Goal: Transaction & Acquisition: Purchase product/service

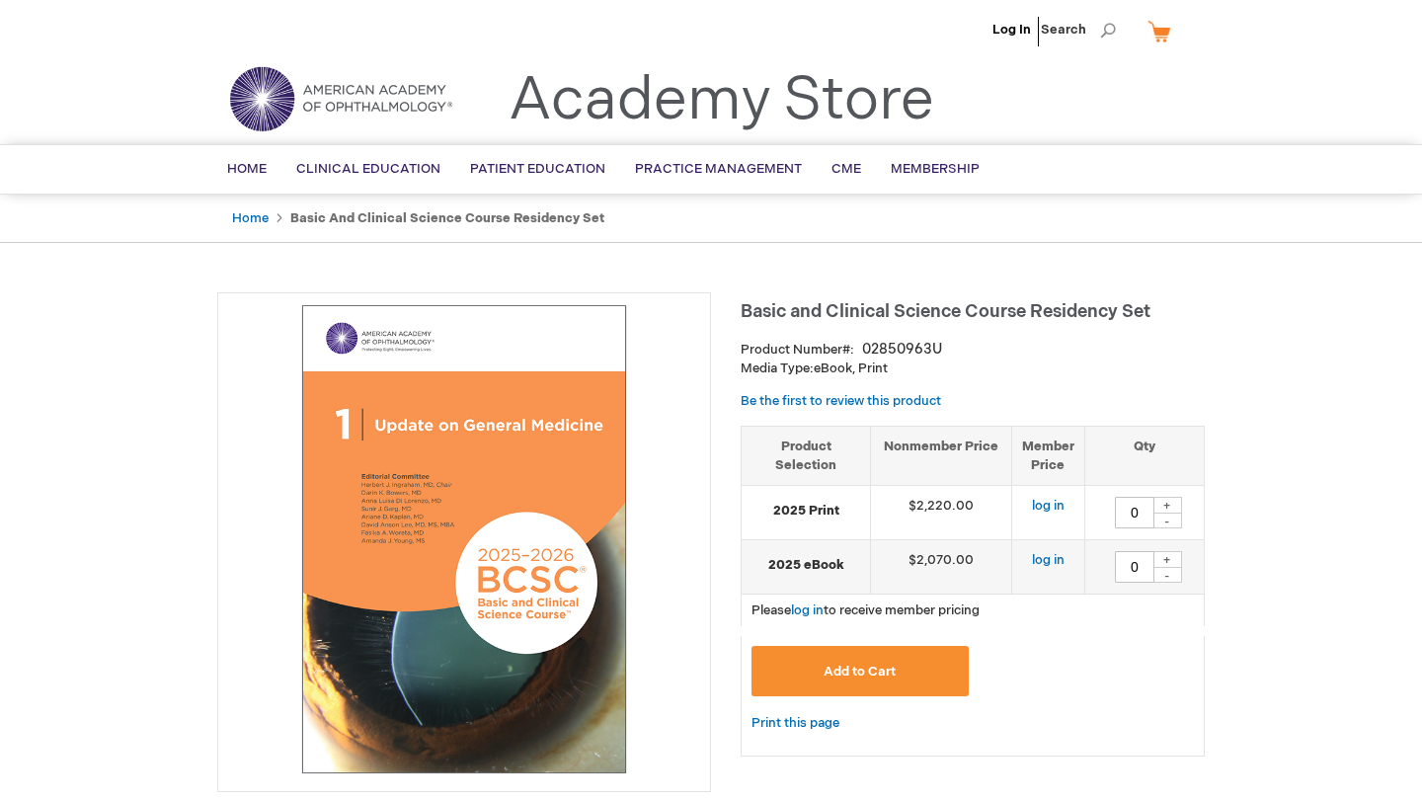
drag, startPoint x: 743, startPoint y: 305, endPoint x: 1028, endPoint y: 313, distance: 285.5
click at [1028, 313] on span "Basic and Clinical Science Course Residency Set" at bounding box center [946, 311] width 410 height 21
copy span "Basic and Clinical Science Course"
click at [773, 300] on h1 "Basic and Clinical Science Course Residency Set" at bounding box center [973, 308] width 464 height 33
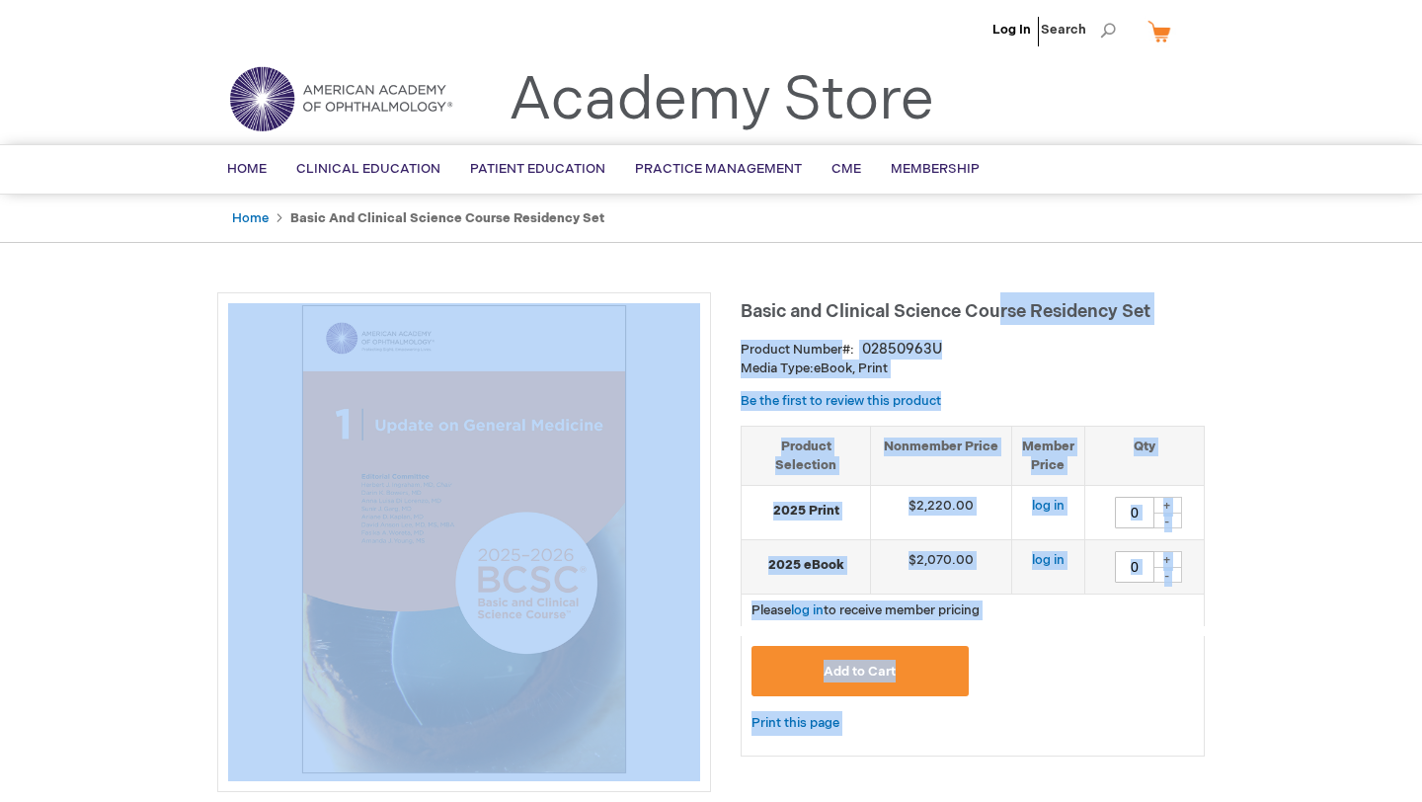
drag, startPoint x: 740, startPoint y: 310, endPoint x: 1004, endPoint y: 322, distance: 264.9
click at [1004, 322] on span "Basic and Clinical Science Course Residency Set" at bounding box center [946, 311] width 410 height 21
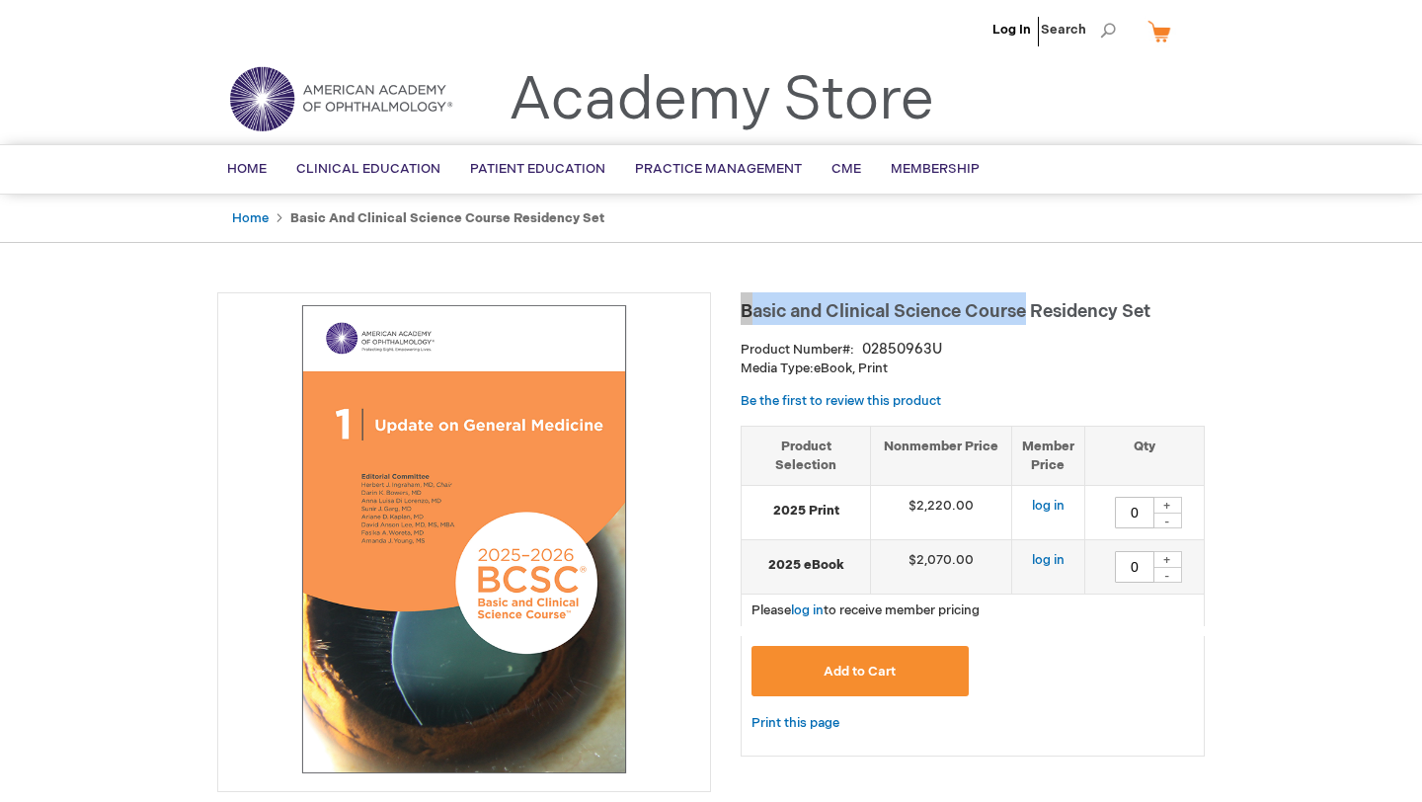
drag, startPoint x: 1027, startPoint y: 318, endPoint x: 745, endPoint y: 304, distance: 282.7
click at [745, 304] on span "Basic and Clinical Science Course Residency Set" at bounding box center [946, 311] width 410 height 21
copy span "Basic and Clinical Science Course"
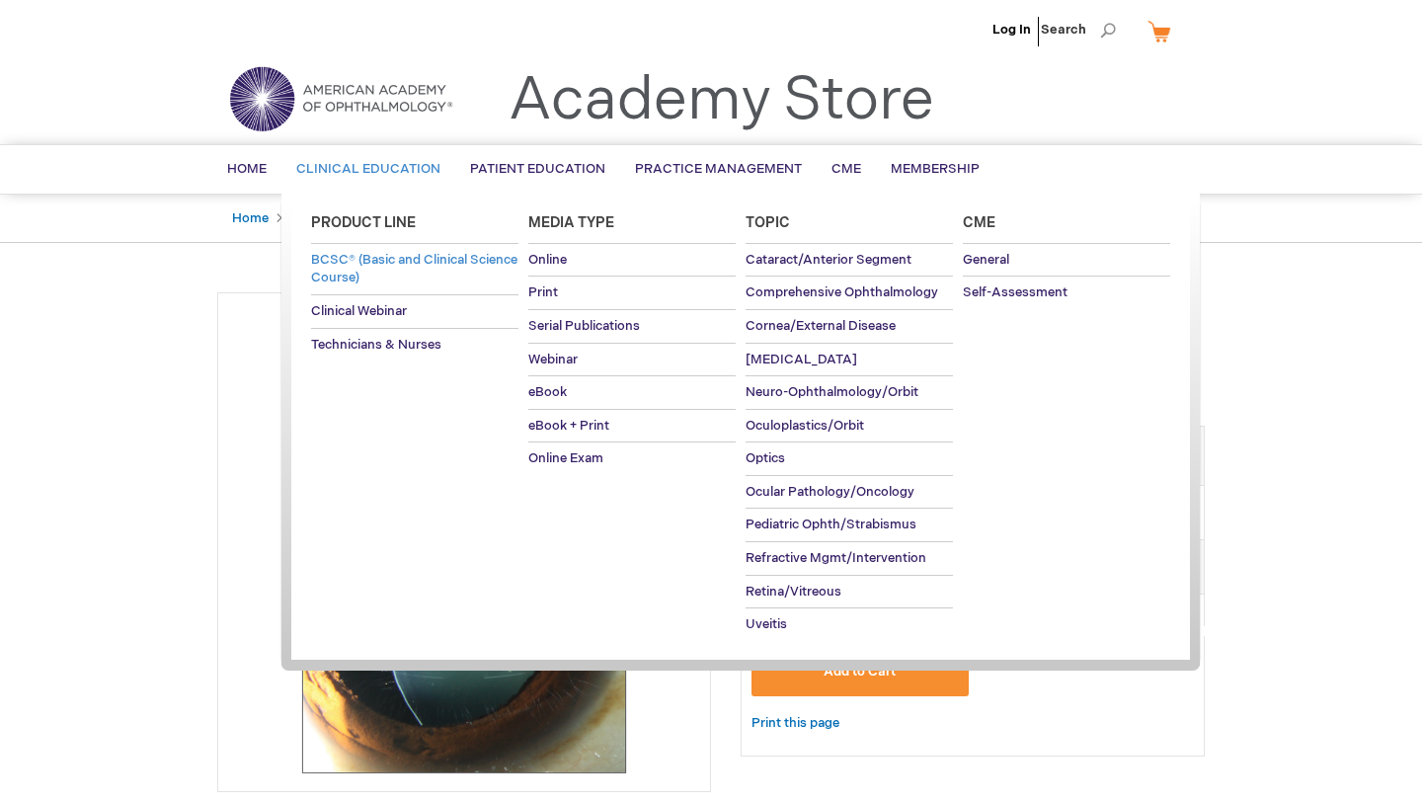
click at [389, 267] on span "BCSC® (Basic and Clinical Science Course)" at bounding box center [414, 269] width 206 height 35
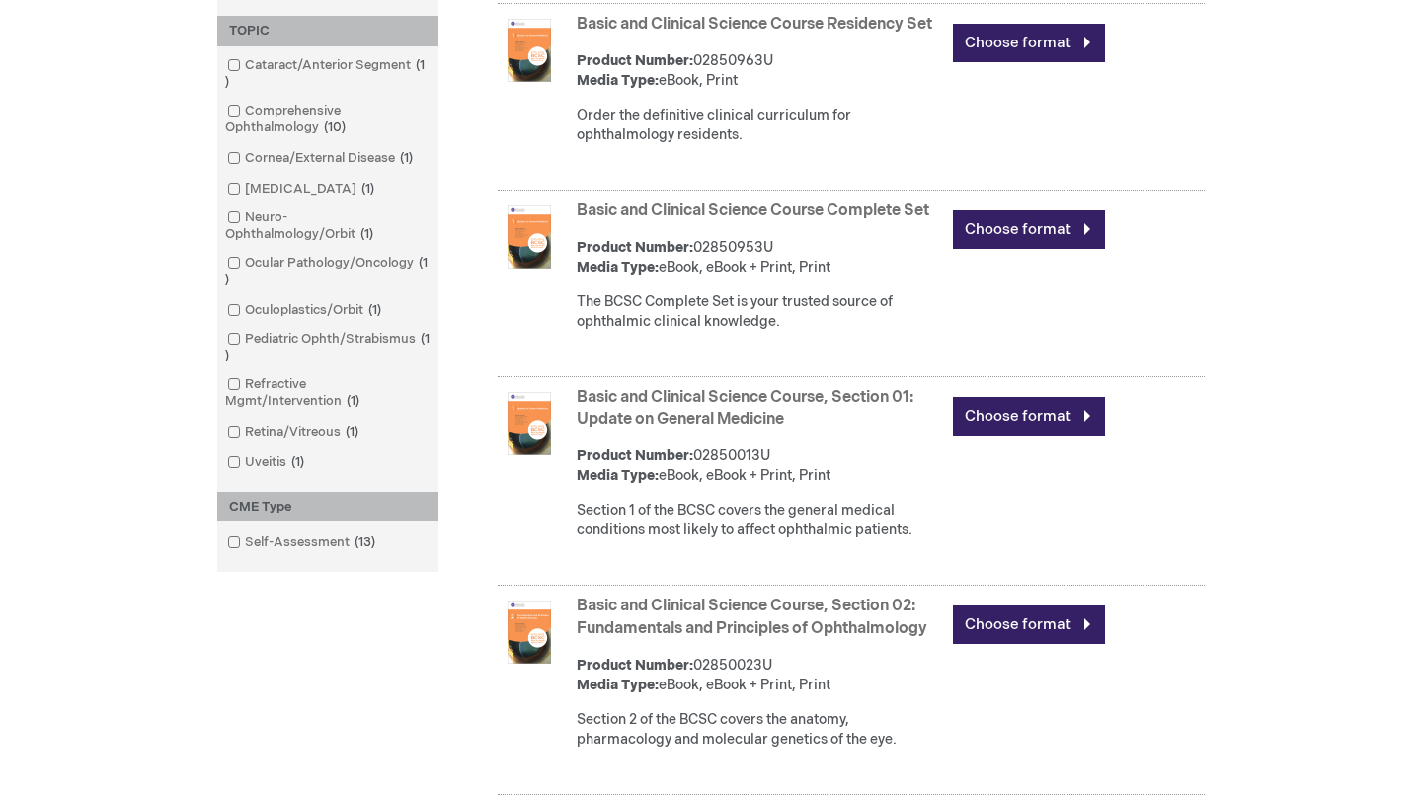
scroll to position [693, 0]
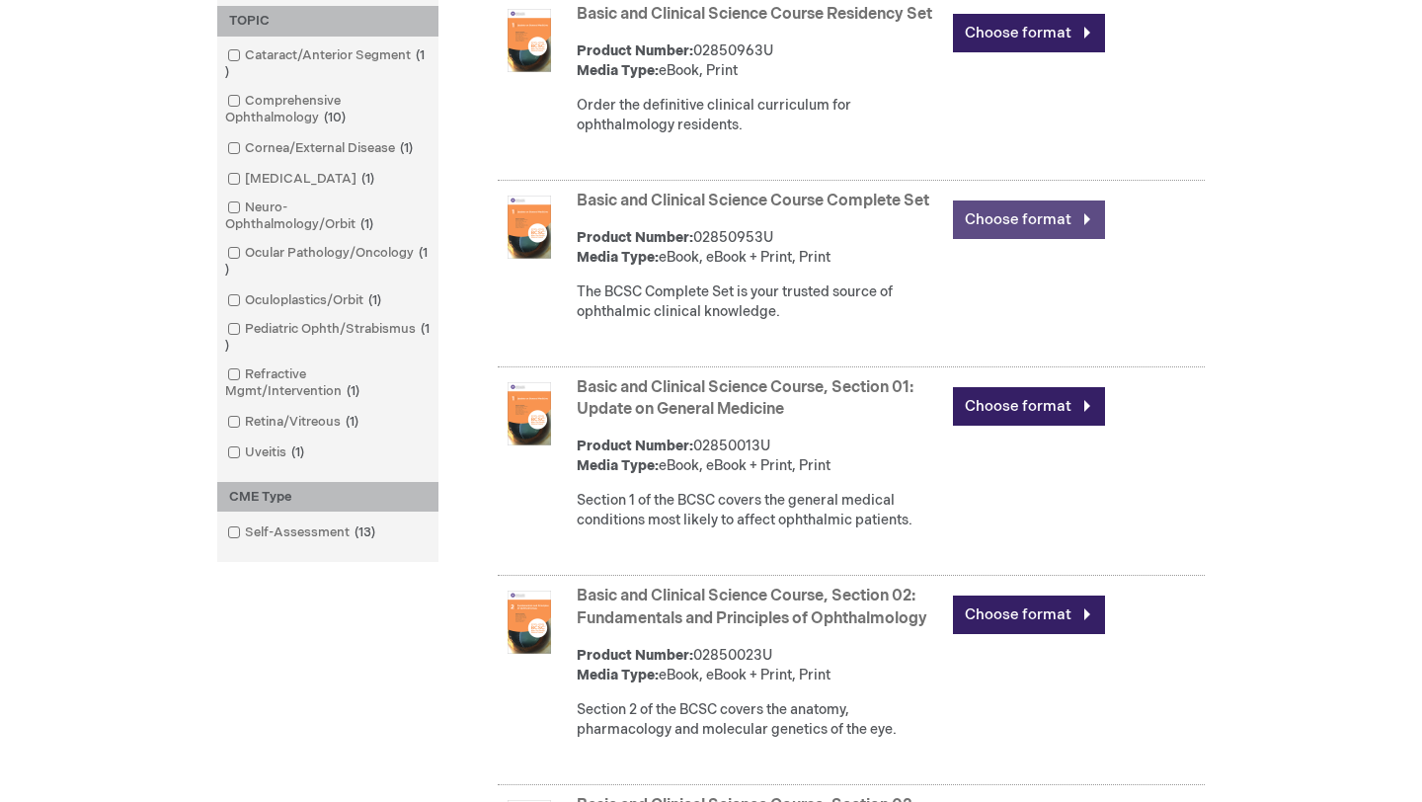
click at [1004, 238] on link "Choose format" at bounding box center [1029, 219] width 152 height 39
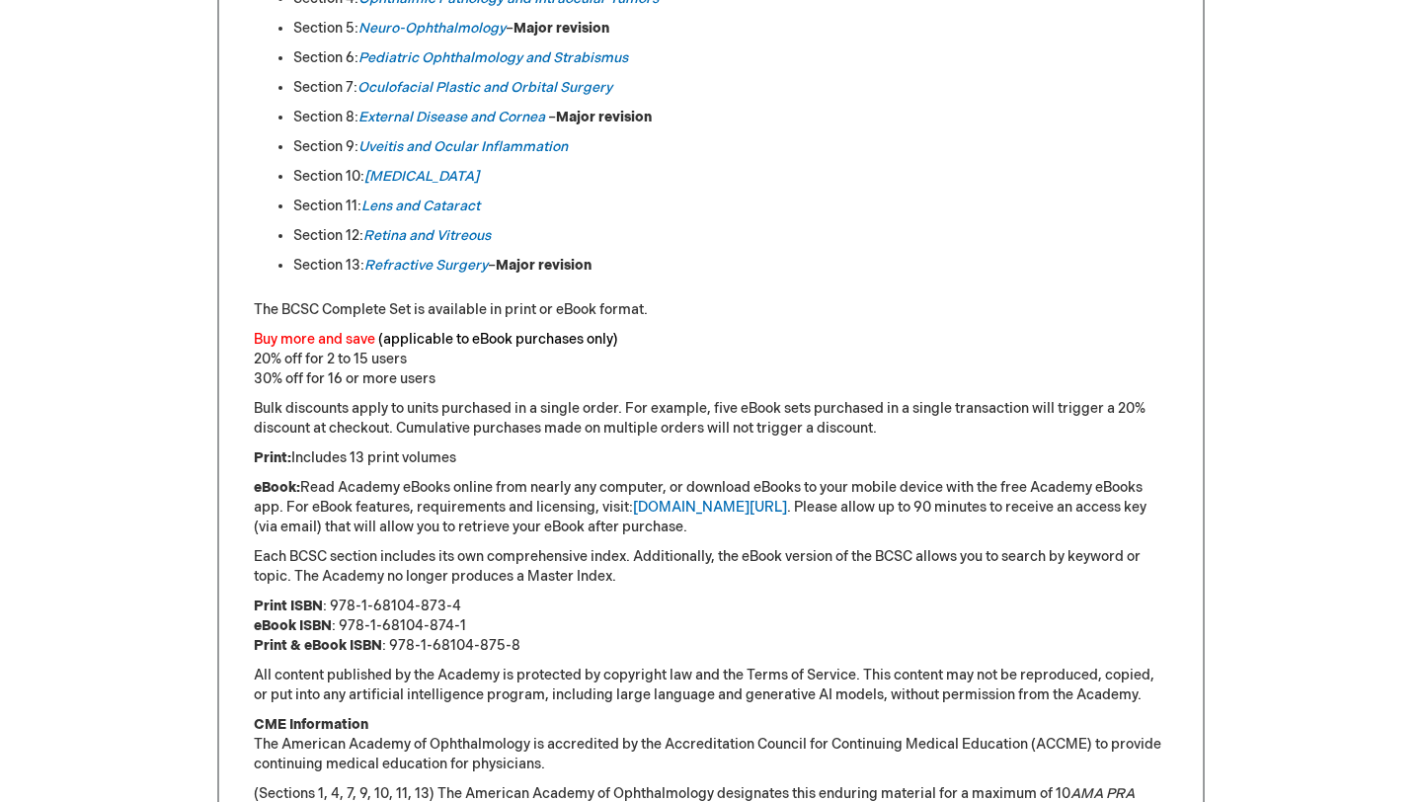
scroll to position [443, 0]
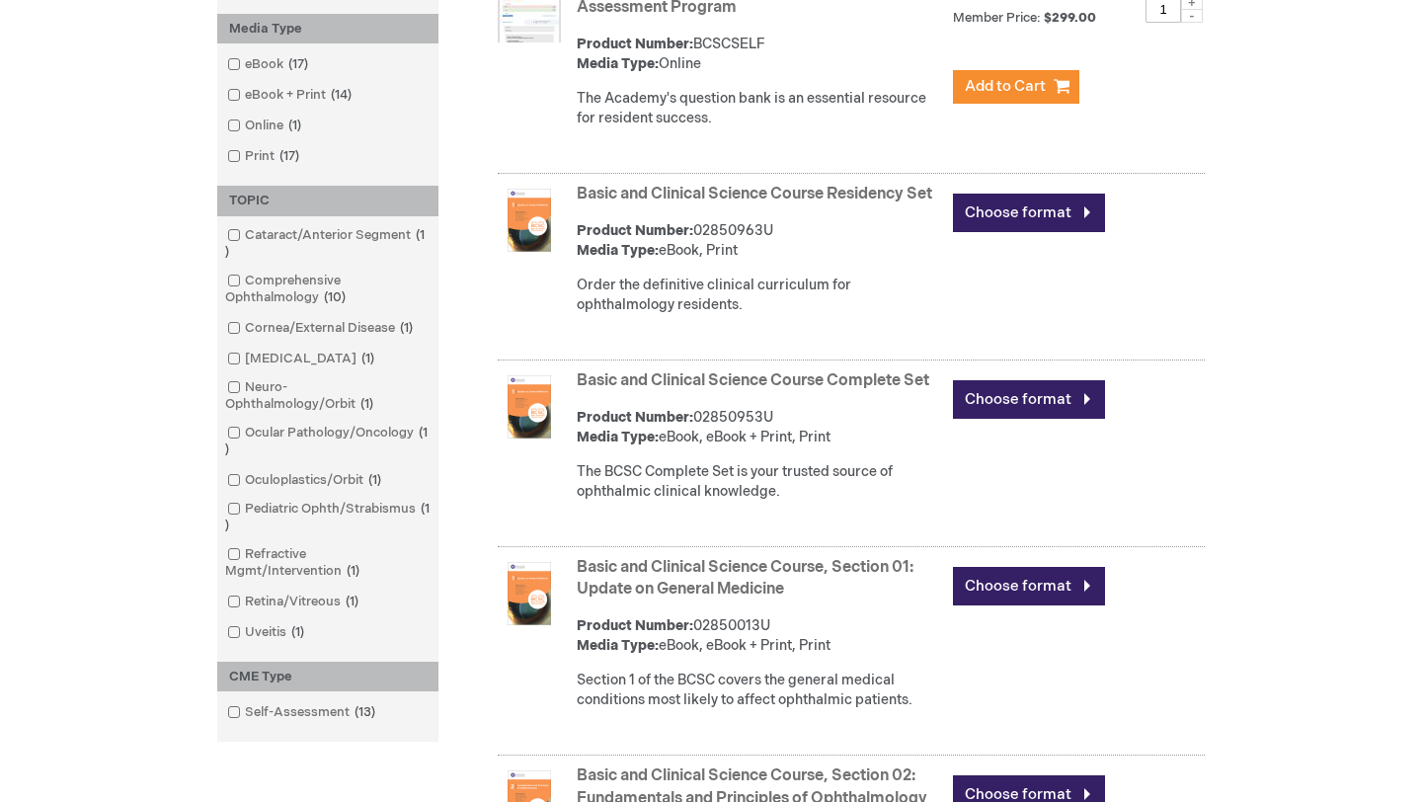
scroll to position [508, 0]
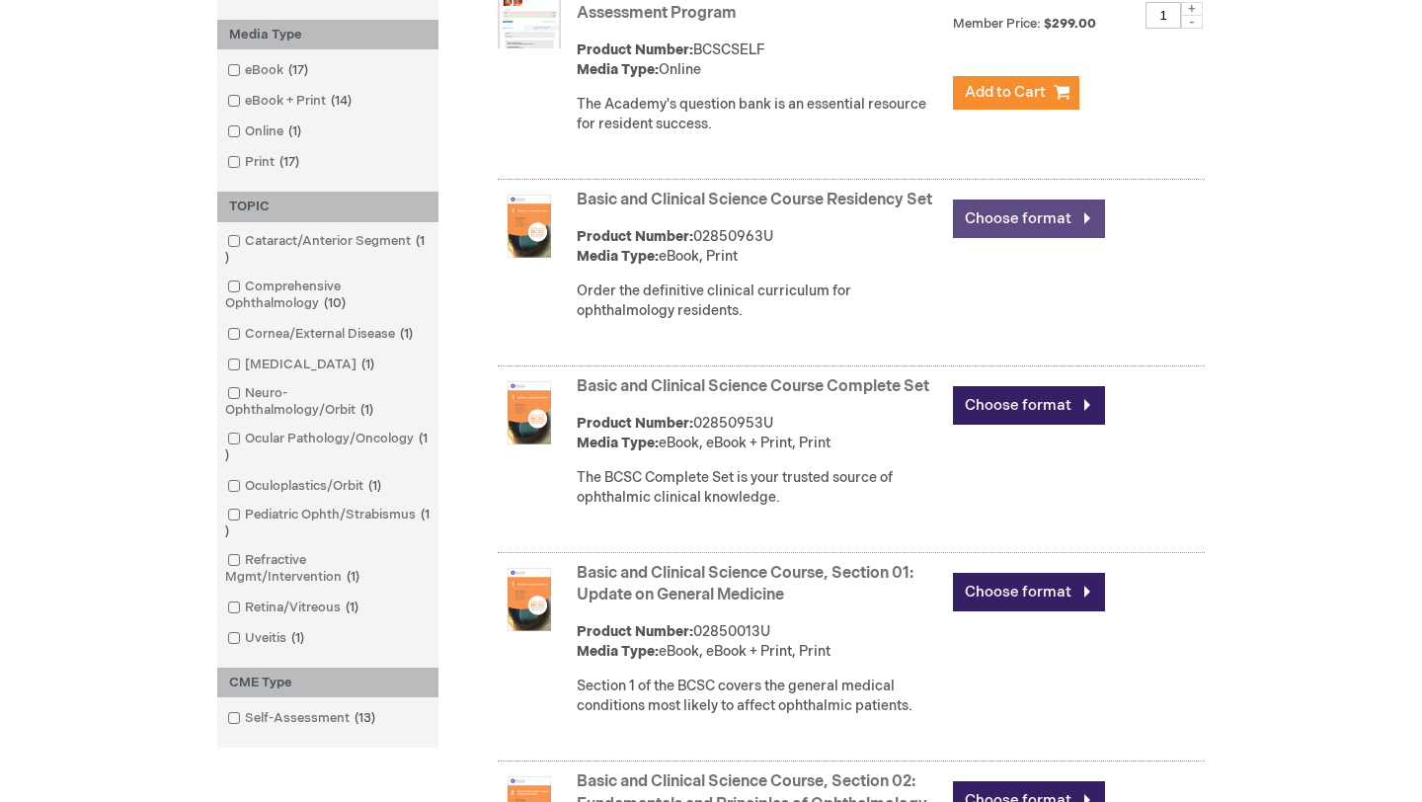
click at [995, 217] on link "Choose format" at bounding box center [1029, 218] width 152 height 39
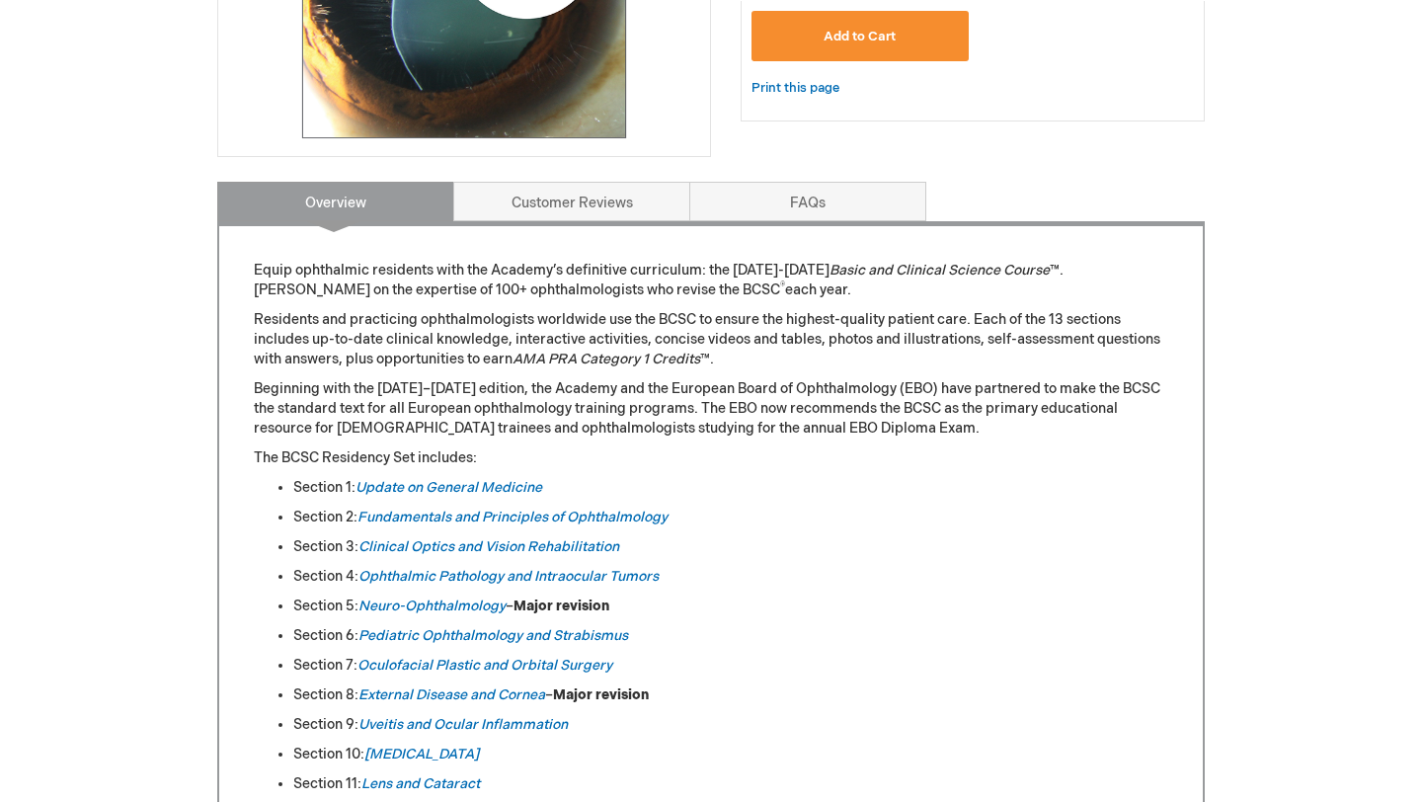
scroll to position [498, 0]
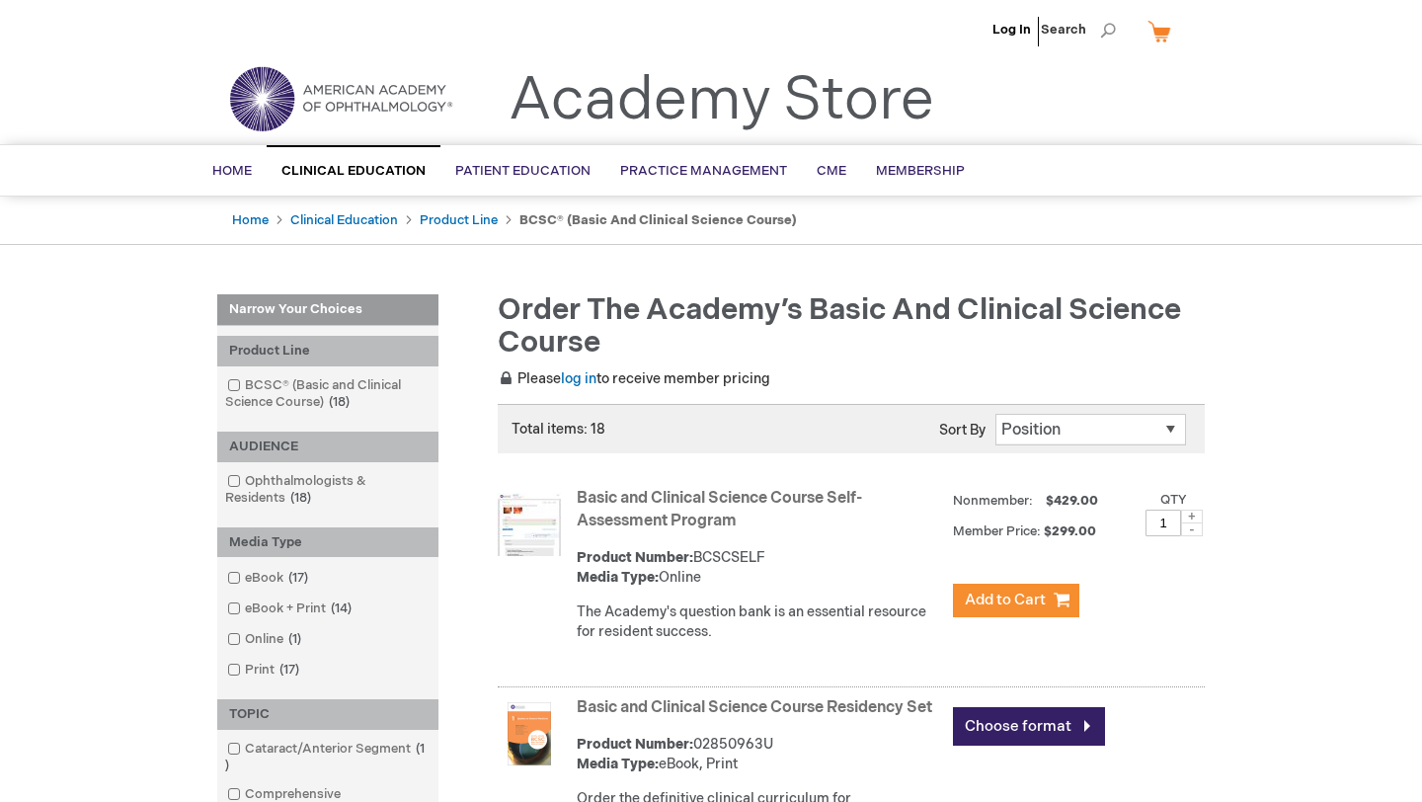
drag, startPoint x: 752, startPoint y: 526, endPoint x: 834, endPoint y: 505, distance: 84.8
click at [834, 505] on strong "Basic and Clinical Science Course Self-Assessment Program" at bounding box center [760, 510] width 366 height 45
copy link "Self-Assessment Program"
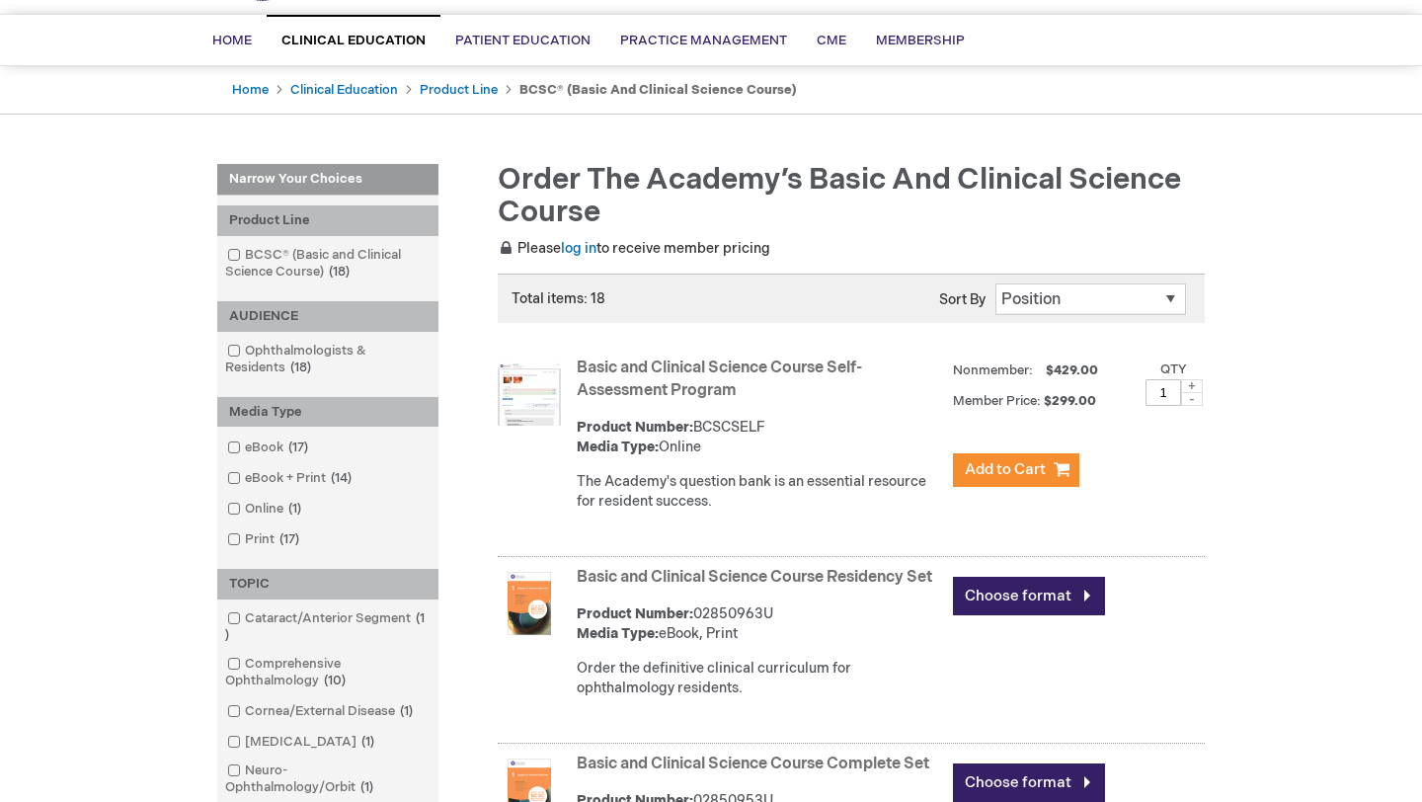
scroll to position [225, 0]
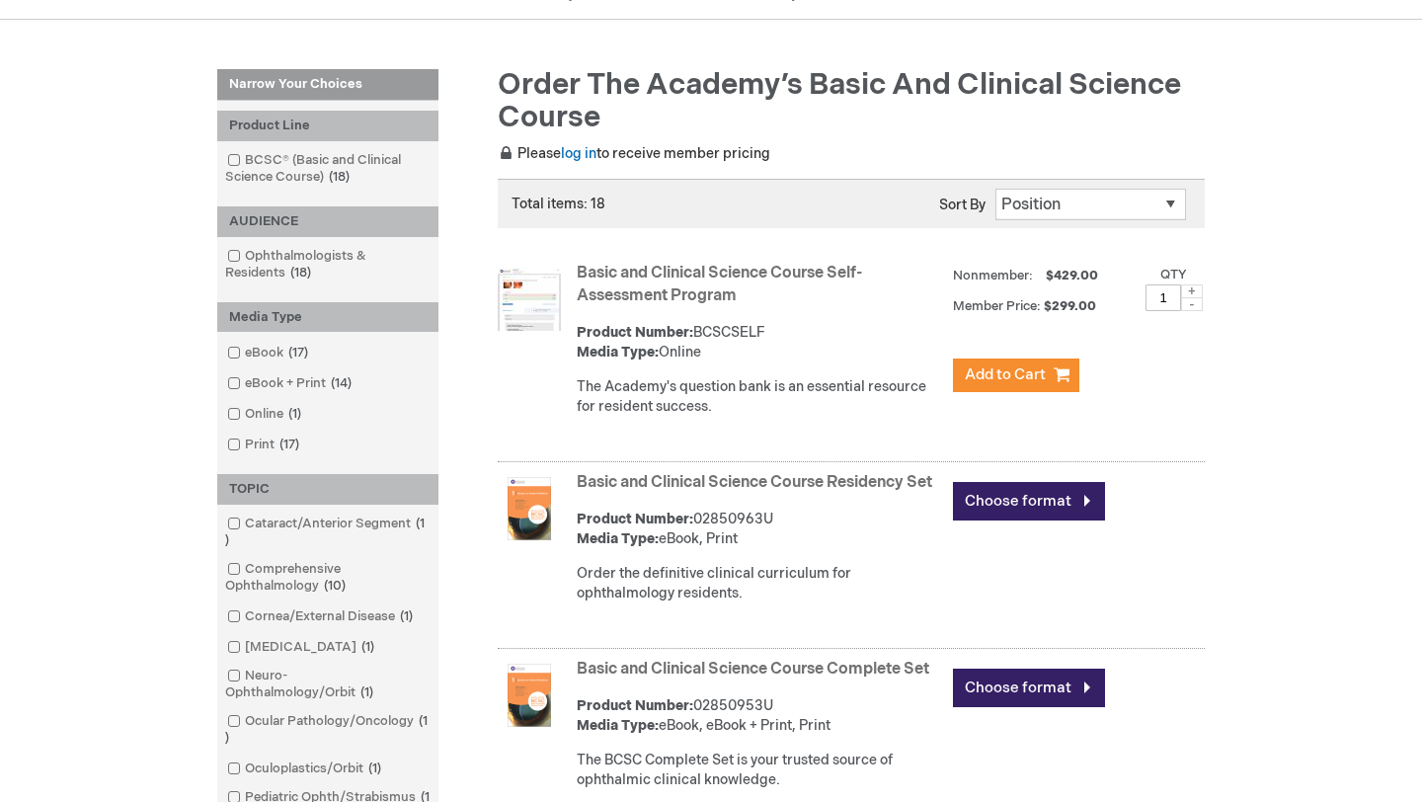
drag, startPoint x: 614, startPoint y: 509, endPoint x: 835, endPoint y: 490, distance: 222.1
click at [835, 490] on strong "Basic and Clinical Science Course Residency Set" at bounding box center [760, 483] width 366 height 23
copy link "Residency Set"
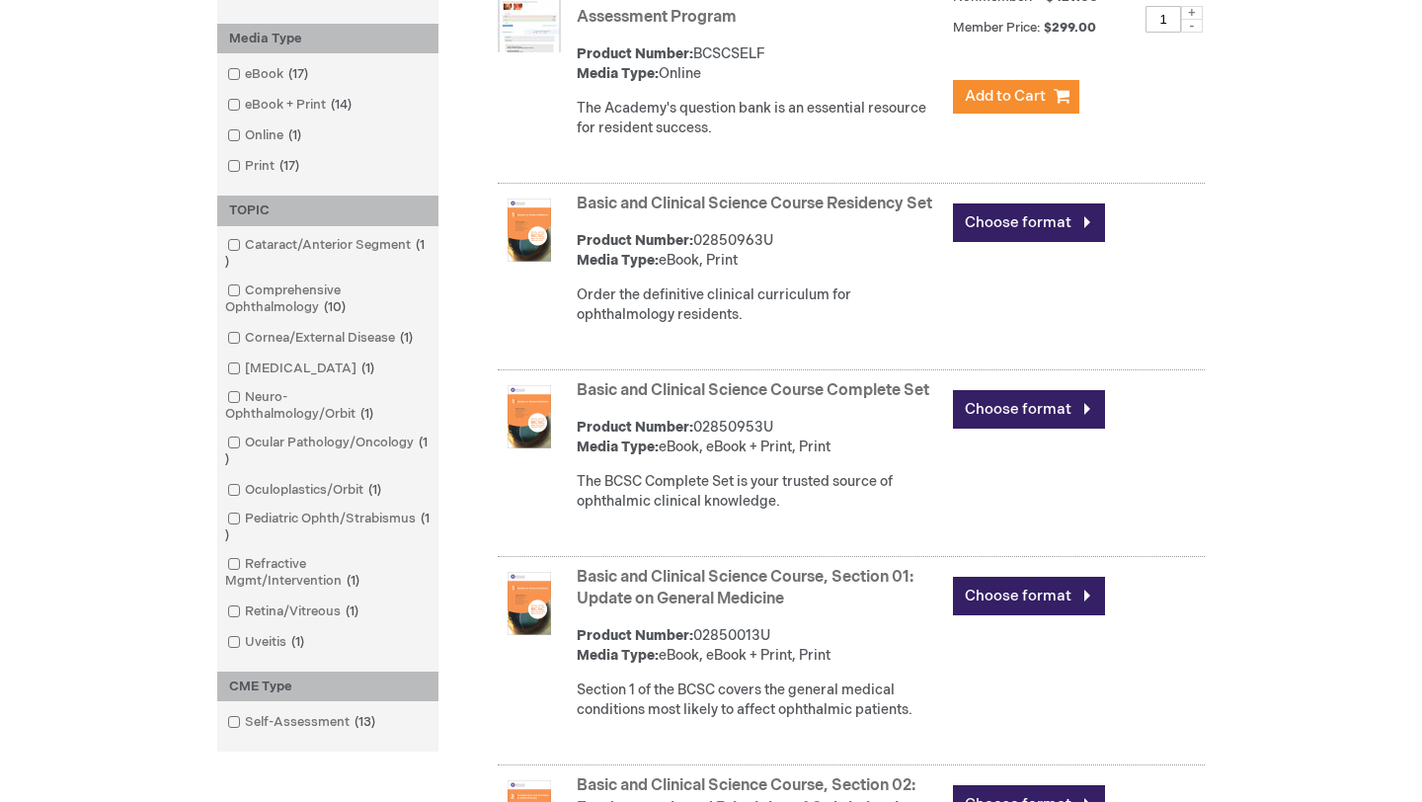
scroll to position [508, 0]
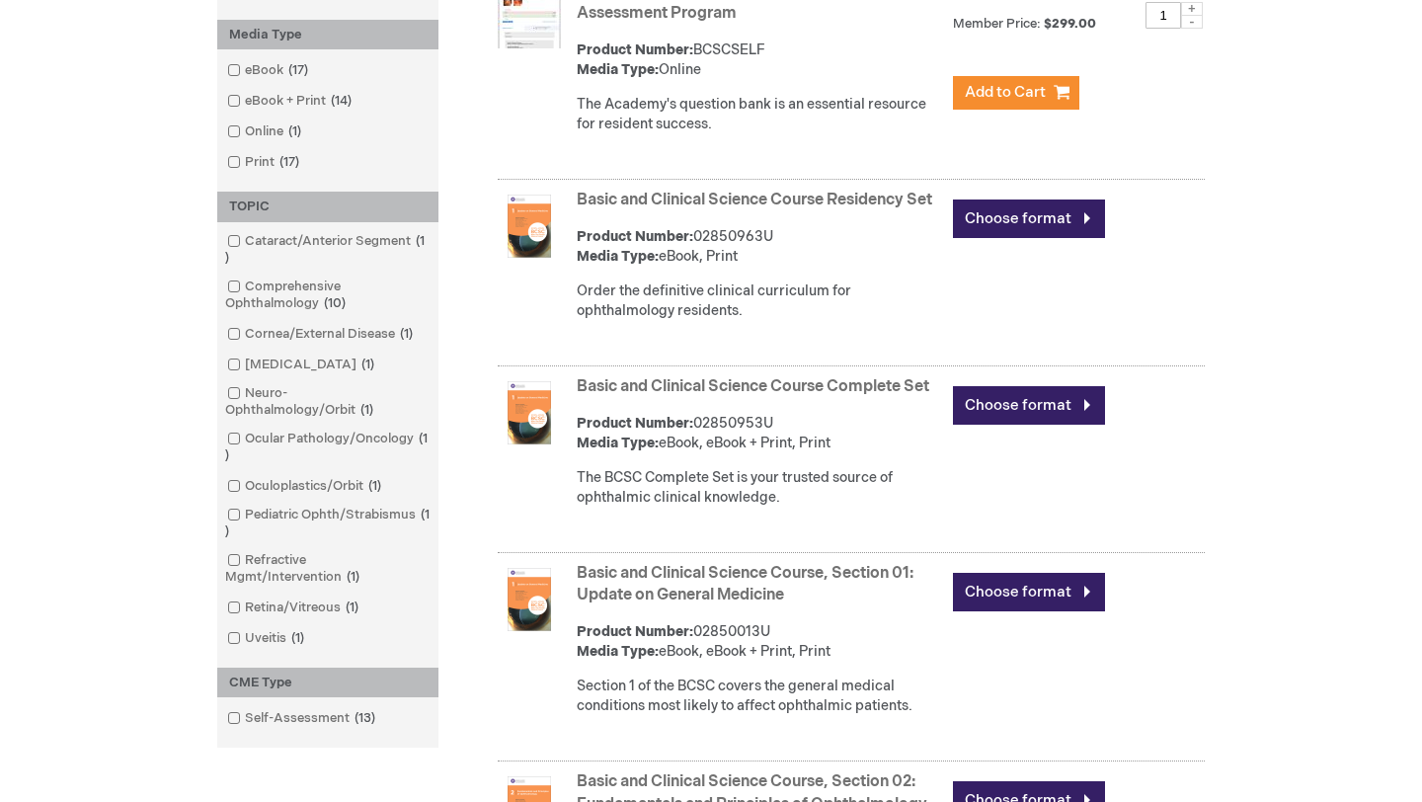
drag, startPoint x: 945, startPoint y: 406, endPoint x: 837, endPoint y: 409, distance: 107.7
click at [837, 409] on div "Basic and Clinical Science Course Complete Set Product Number: 02850953U Media …" at bounding box center [891, 446] width 628 height 151
copy link "Complete Set"
click at [992, 425] on link "Choose format" at bounding box center [1029, 405] width 152 height 39
